Goal: Book appointment/travel/reservation

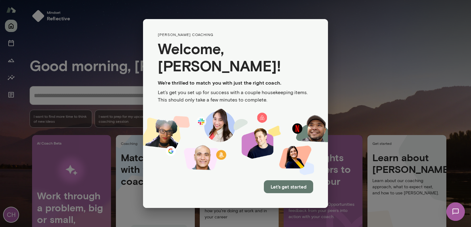
click at [290, 181] on button "Let's get started" at bounding box center [288, 187] width 49 height 13
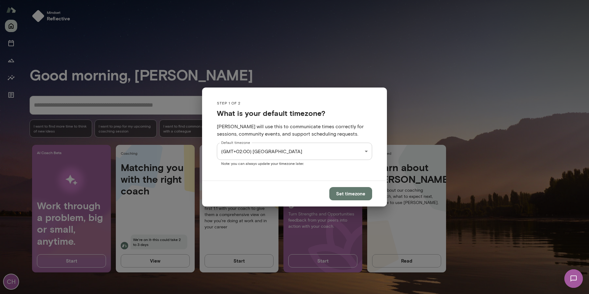
click at [363, 0] on div "CH Mindset reflective Good morning, [PERSON_NAME] * ​ ​ I want to find more tim…" at bounding box center [294, 0] width 589 height 0
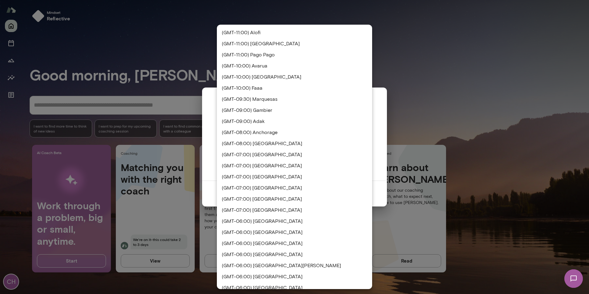
scroll to position [1528, 0]
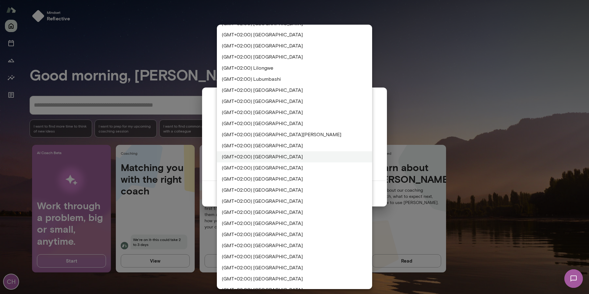
click at [267, 125] on li "(GMT+02:00) Amsterdam" at bounding box center [294, 123] width 155 height 11
type input "**********"
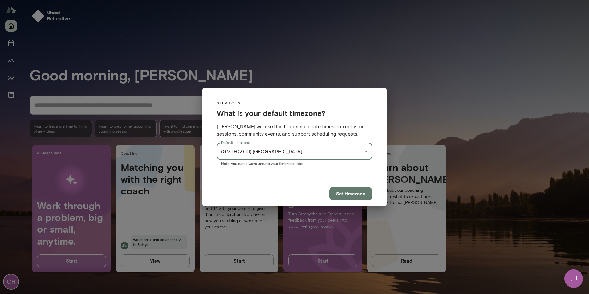
click at [322, 0] on div "CH Mindset reflective Good morning, Celisa * ​ ​ I want to find more time to th…" at bounding box center [294, 0] width 589 height 0
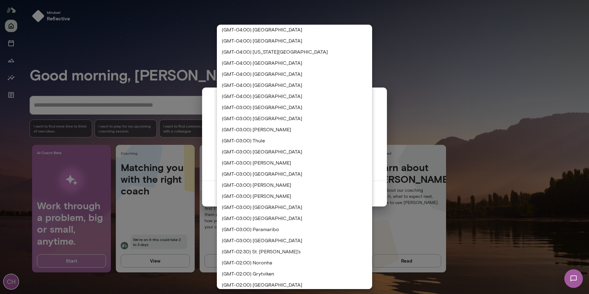
scroll to position [756, 0]
click at [382, 128] on div at bounding box center [294, 147] width 589 height 294
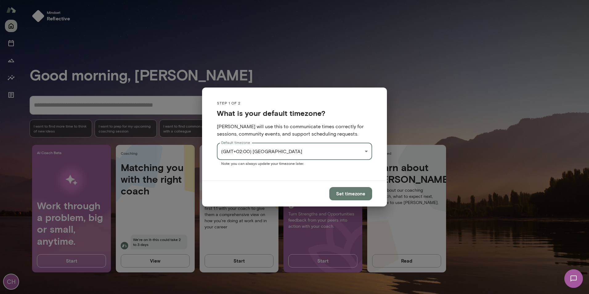
click at [356, 192] on button "Set timezone" at bounding box center [350, 193] width 43 height 13
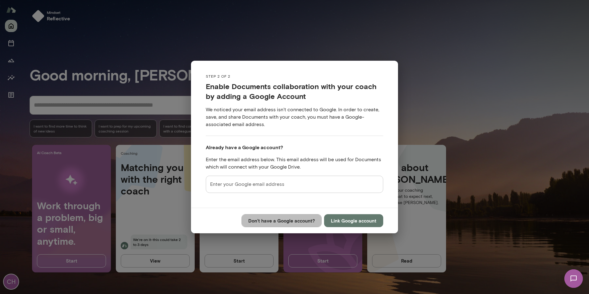
click at [300, 220] on button "Don’t have a Google account?" at bounding box center [281, 220] width 80 height 13
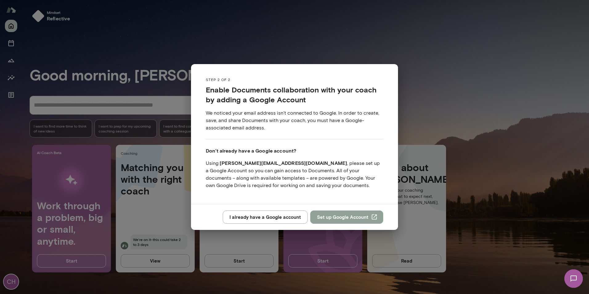
click at [347, 219] on button "Set up Google Account" at bounding box center [346, 216] width 73 height 13
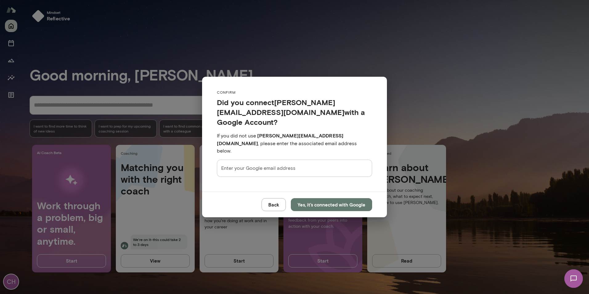
click at [260, 160] on input "Enter your Google email address" at bounding box center [294, 168] width 155 height 17
type input "**********"
click at [330, 132] on p "If you did not use celisa.hiele@spendlab.com , please enter the associated emai…" at bounding box center [294, 143] width 155 height 23
click at [330, 198] on button "Yes, it’s connected with Google" at bounding box center [331, 204] width 81 height 13
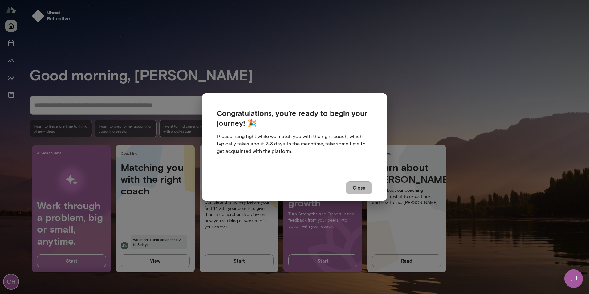
click at [361, 189] on button "Close" at bounding box center [359, 187] width 26 height 13
